Goal: Transaction & Acquisition: Purchase product/service

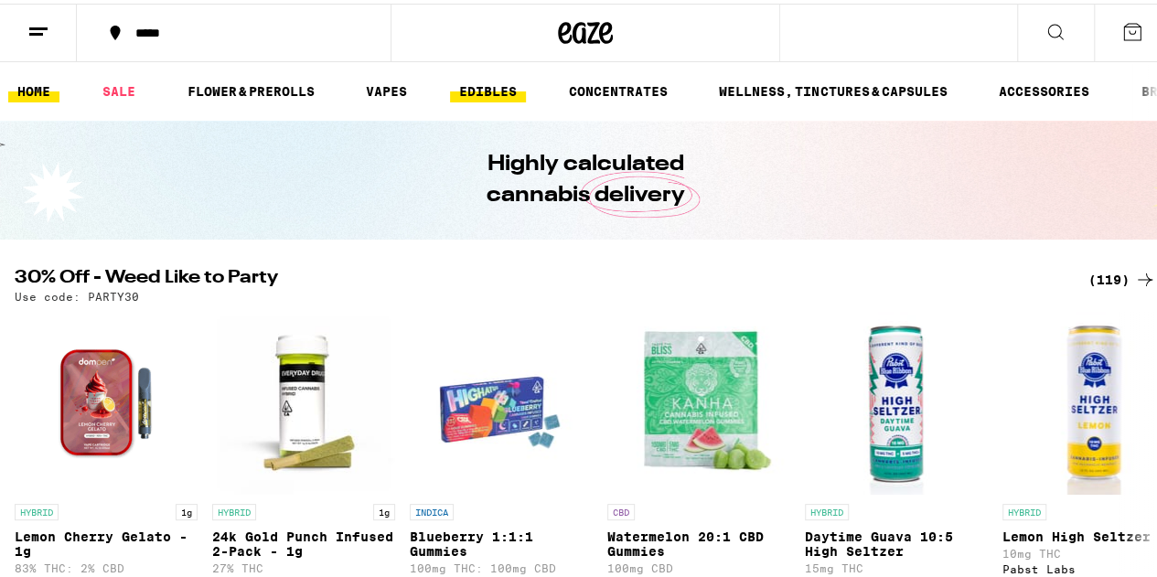
click at [502, 91] on link "EDIBLES" at bounding box center [488, 88] width 76 height 22
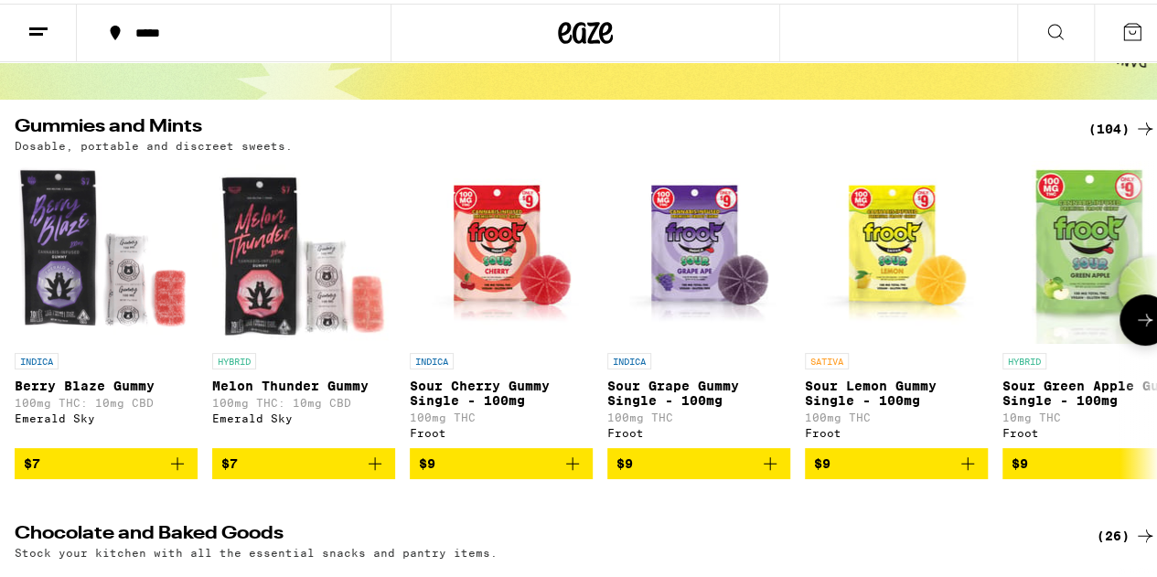
scroll to position [170, 0]
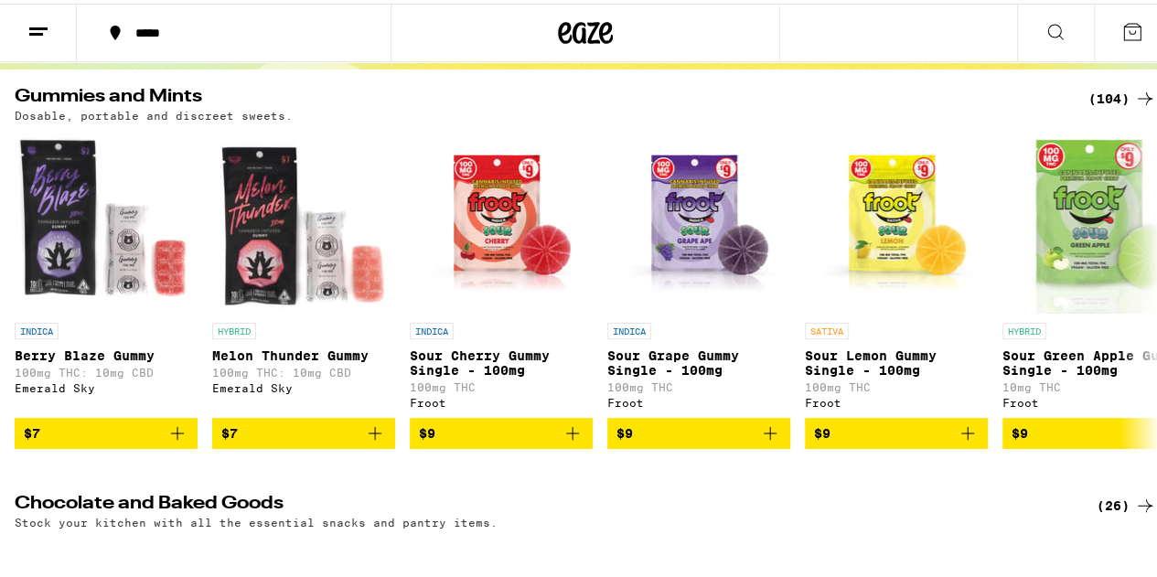
click at [1134, 94] on icon at bounding box center [1145, 95] width 22 height 22
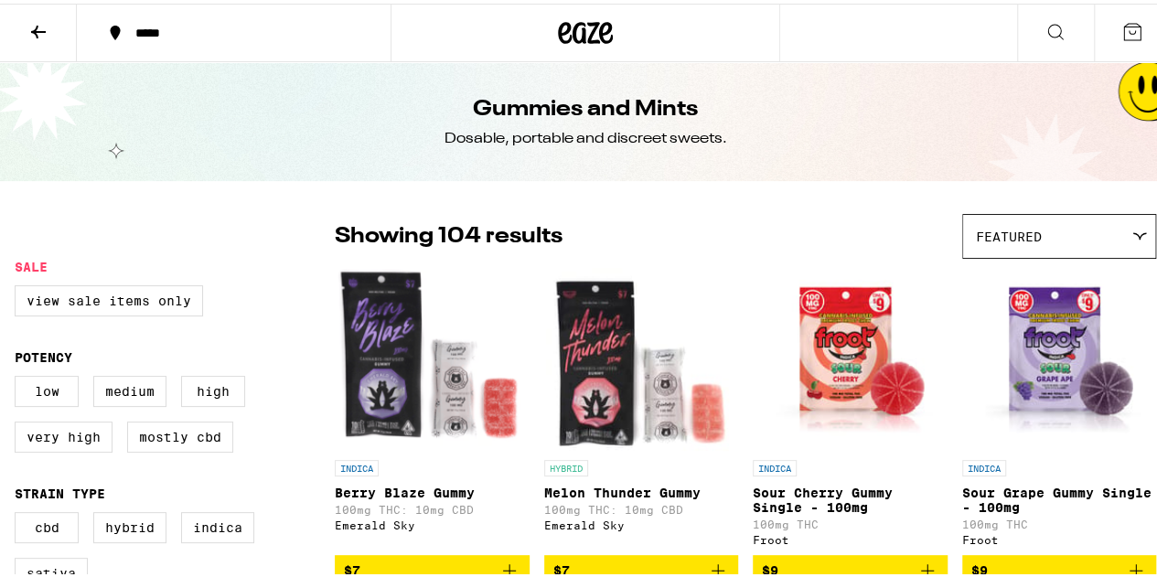
click at [1020, 24] on button at bounding box center [1055, 30] width 77 height 58
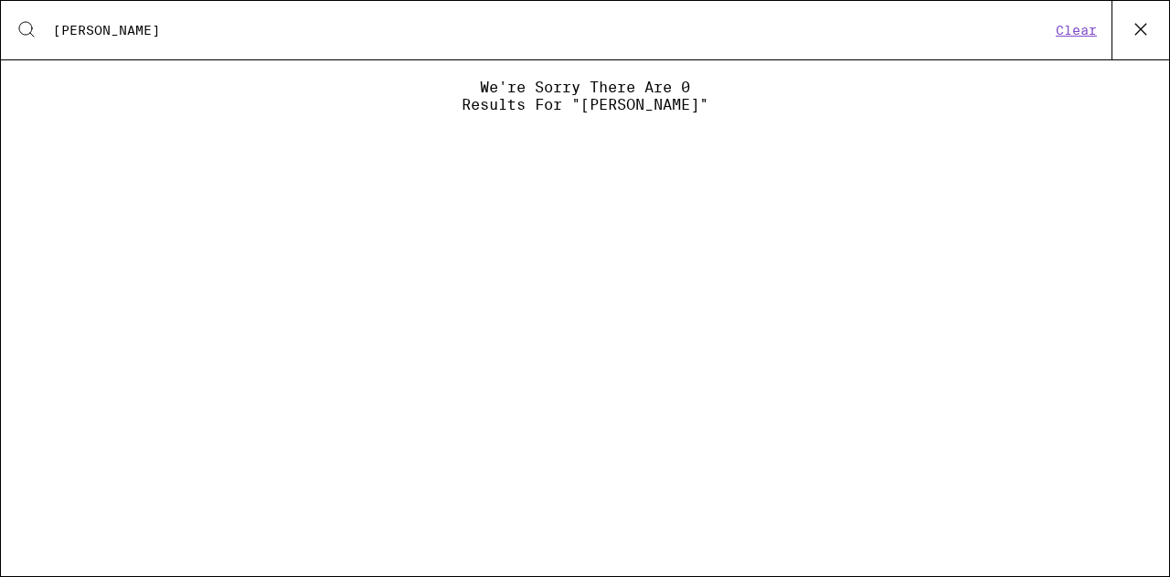
type input "[PERSON_NAME]"
click at [1148, 27] on icon at bounding box center [1140, 29] width 27 height 27
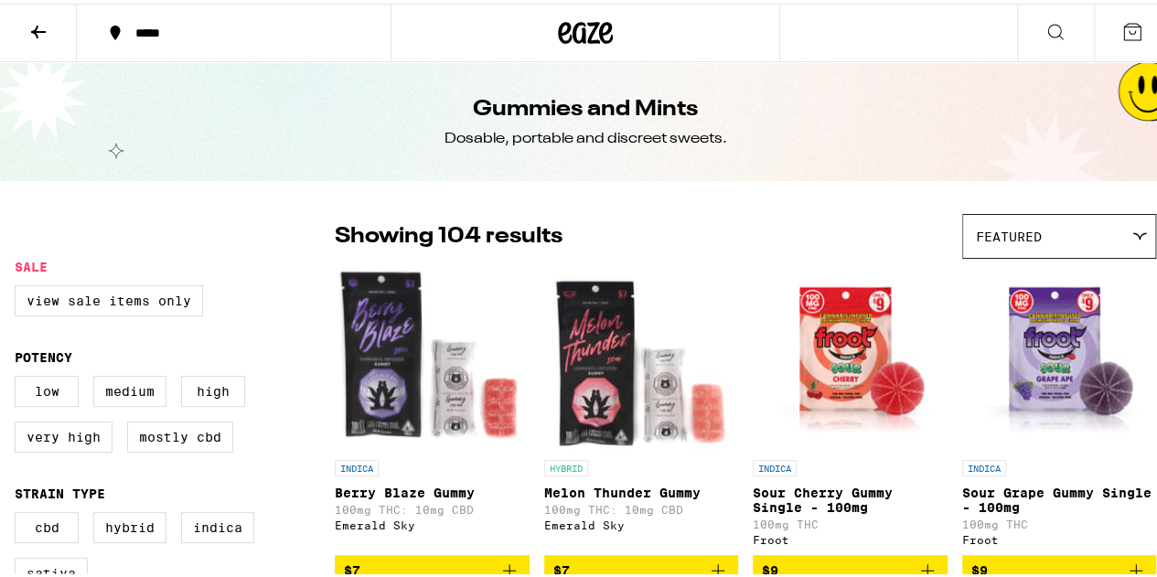
click at [599, 30] on icon at bounding box center [606, 29] width 14 height 22
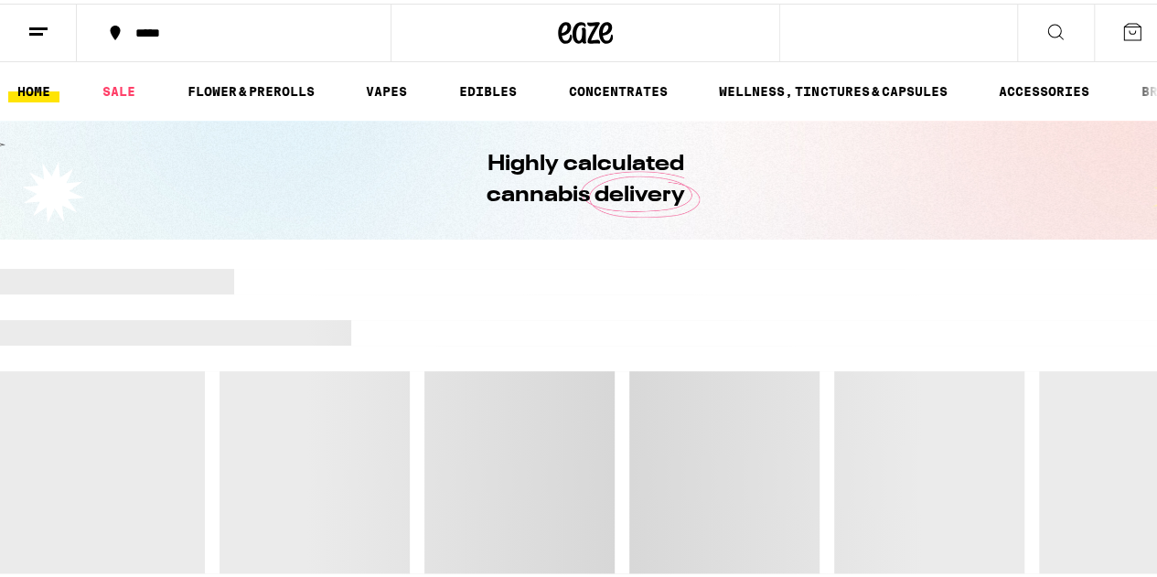
click at [1044, 35] on icon at bounding box center [1055, 28] width 22 height 22
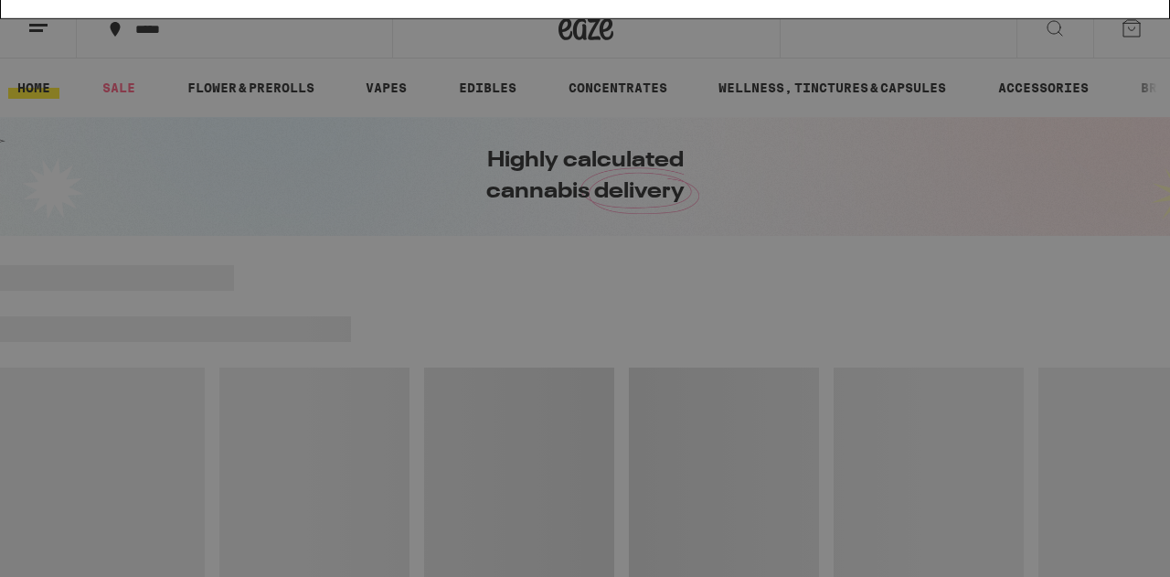
type input "[PERSON_NAME]"
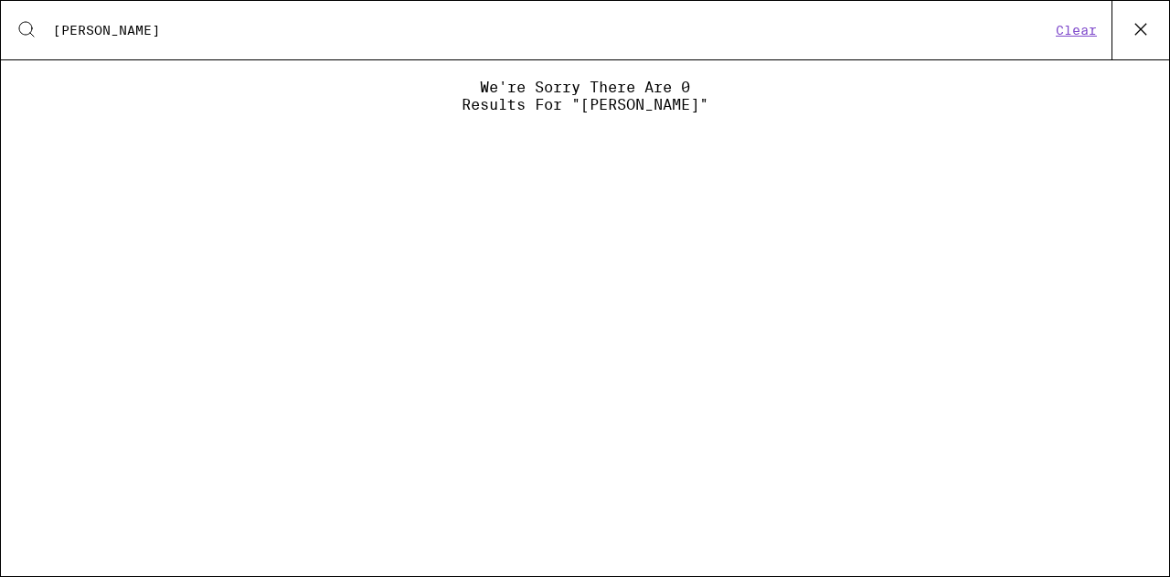
click at [1136, 27] on icon at bounding box center [1140, 29] width 27 height 27
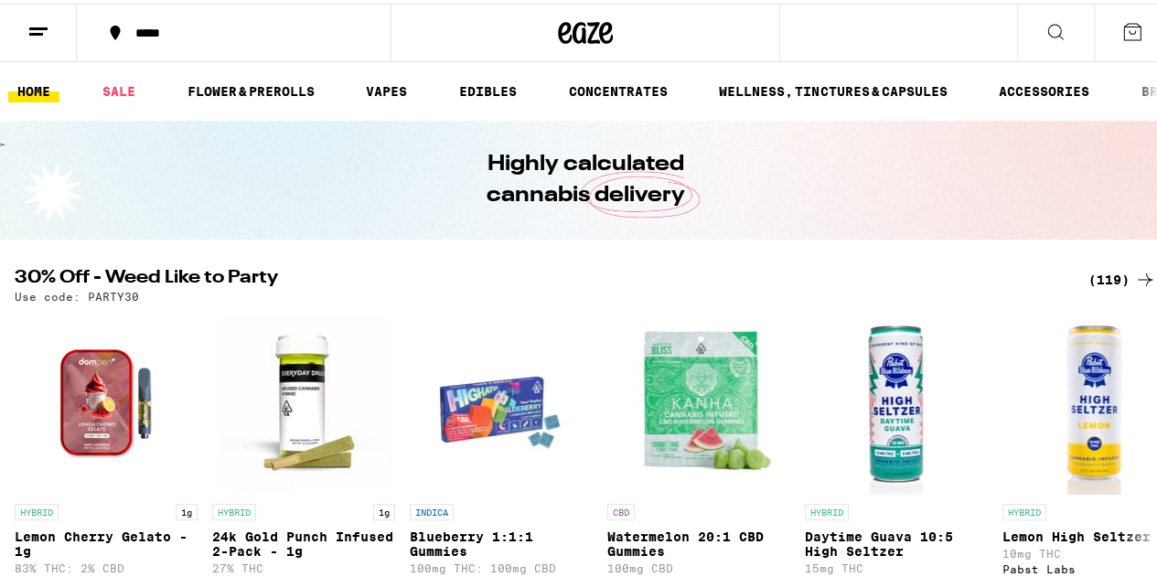
click at [37, 39] on button at bounding box center [38, 30] width 77 height 58
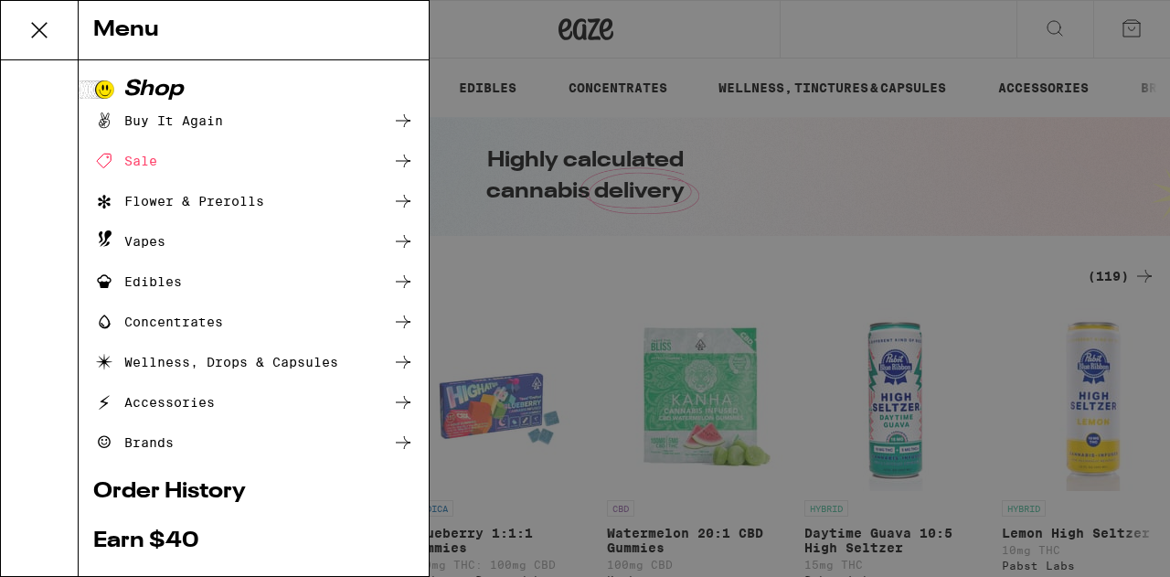
click at [158, 444] on div "Brands" at bounding box center [133, 443] width 80 height 22
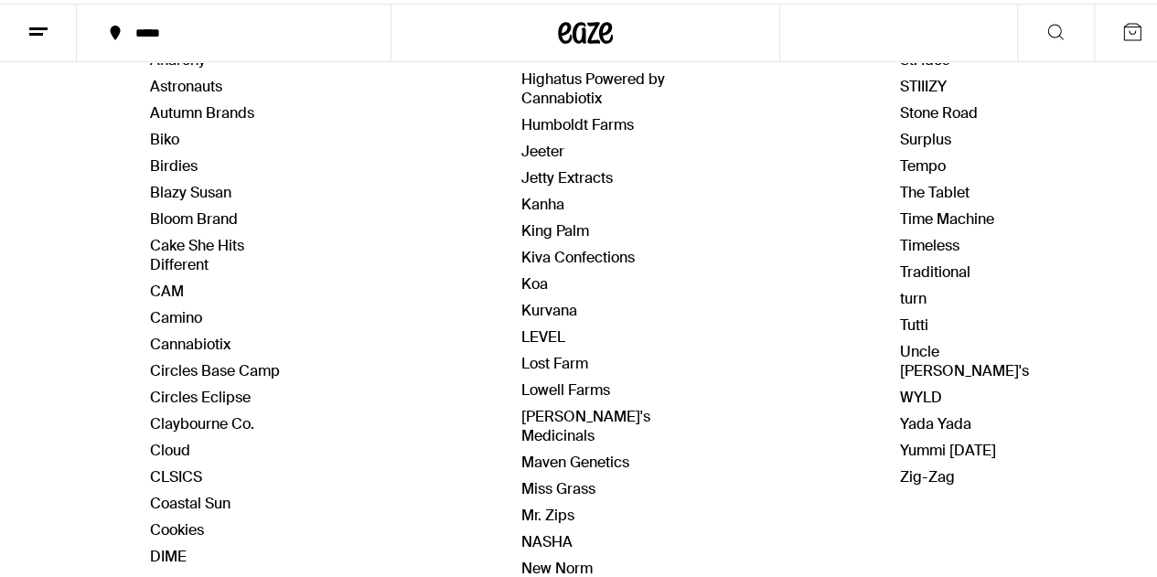
scroll to position [350, 0]
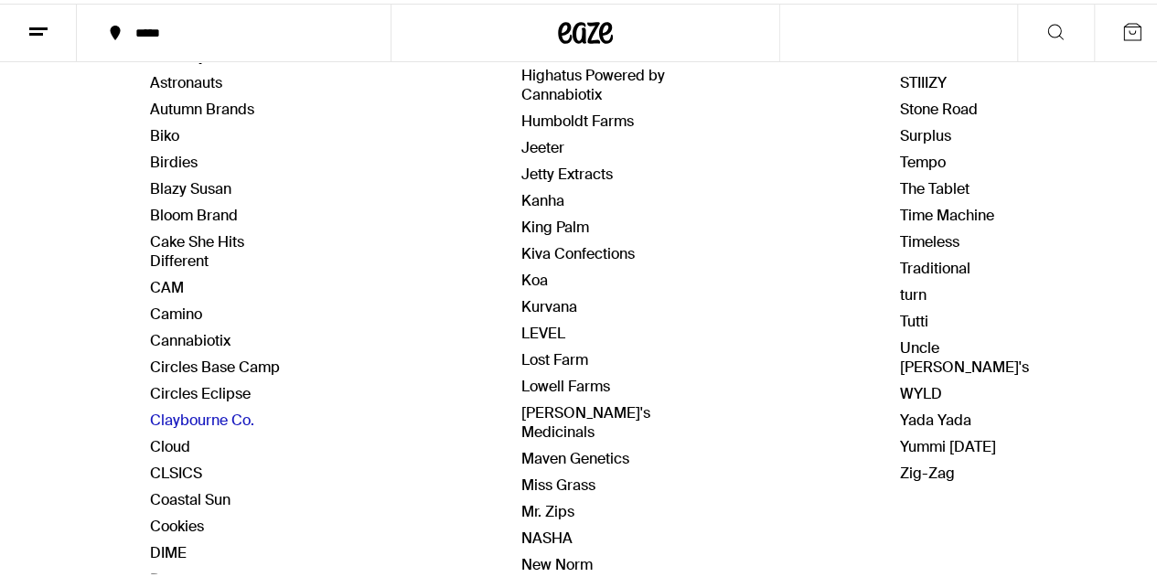
click at [223, 409] on link "Claybourne Co." at bounding box center [202, 416] width 104 height 19
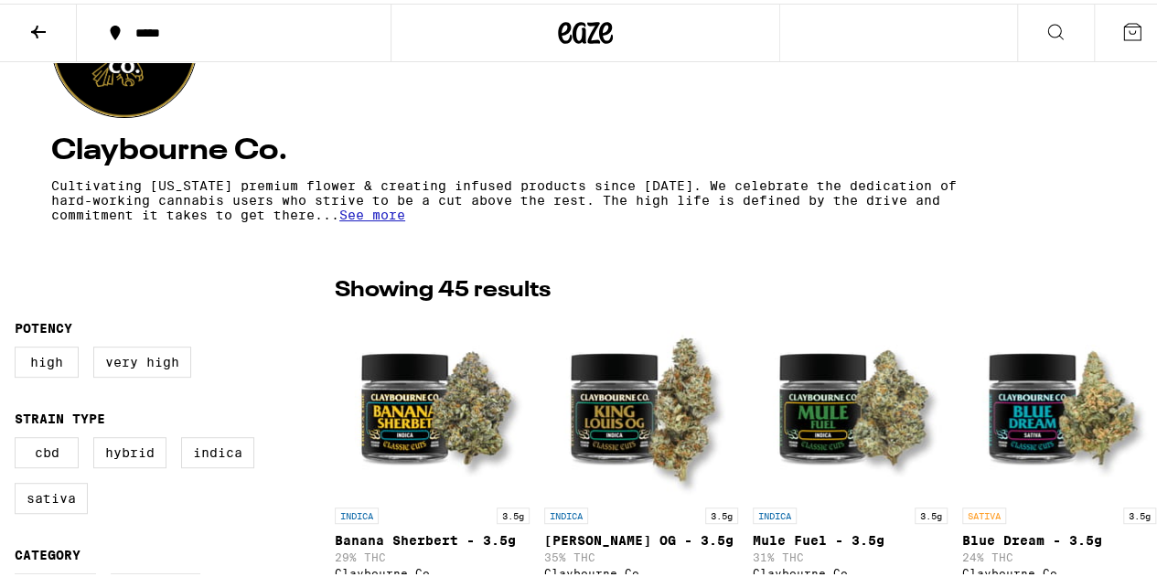
scroll to position [283, 0]
